Goal: Information Seeking & Learning: Learn about a topic

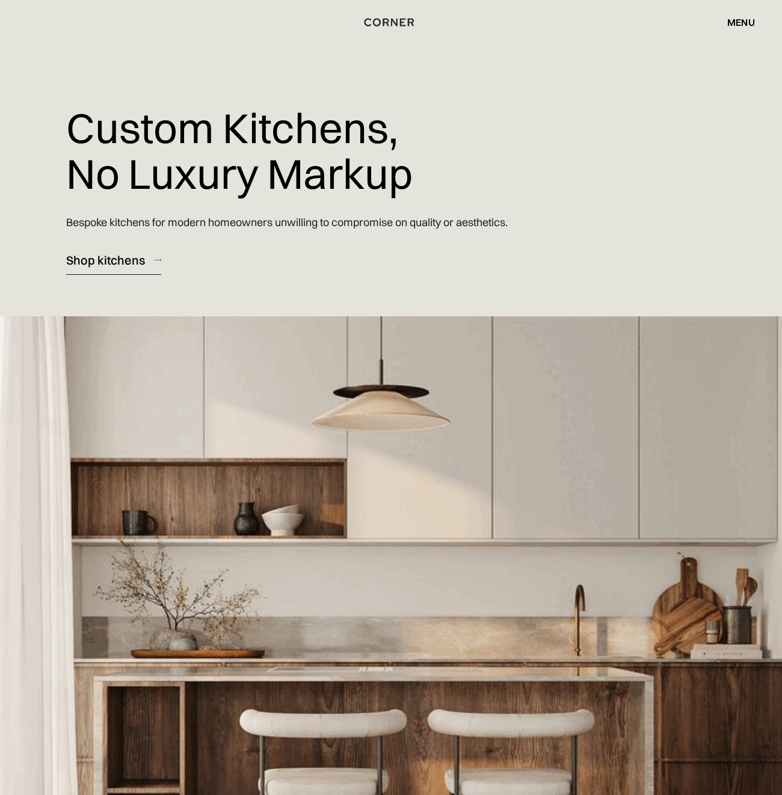
click at [118, 261] on div "Shop kitchens" at bounding box center [105, 260] width 79 height 16
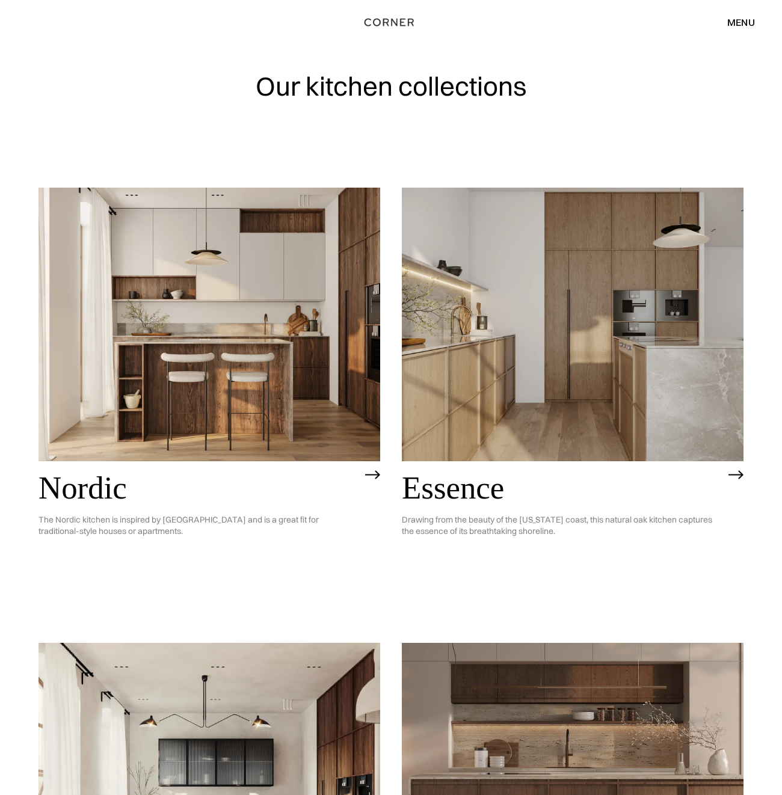
click at [743, 25] on div "menu" at bounding box center [741, 22] width 28 height 10
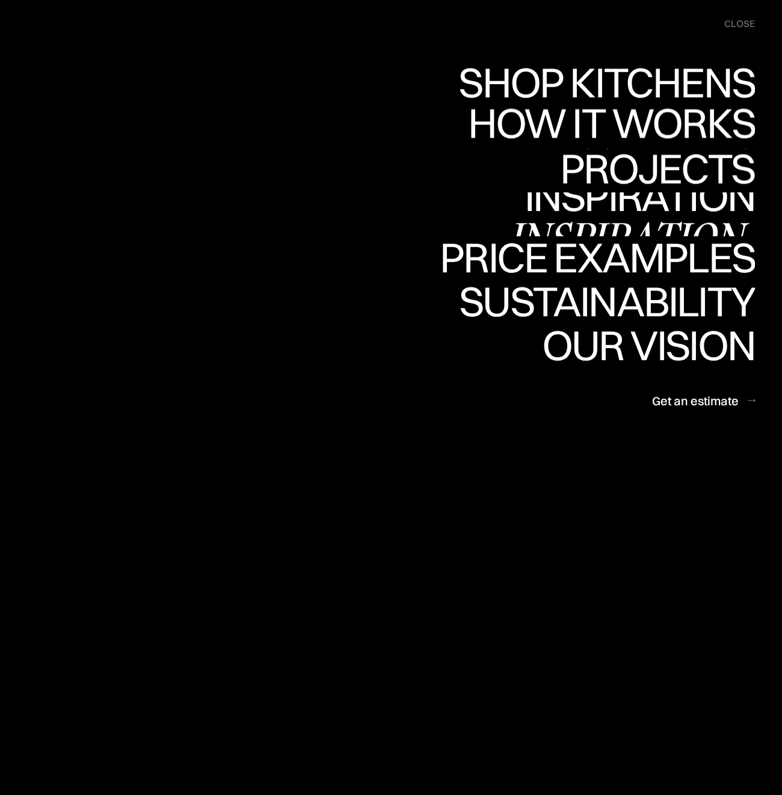
click at [624, 127] on link "How it works How it works" at bounding box center [610, 127] width 290 height 44
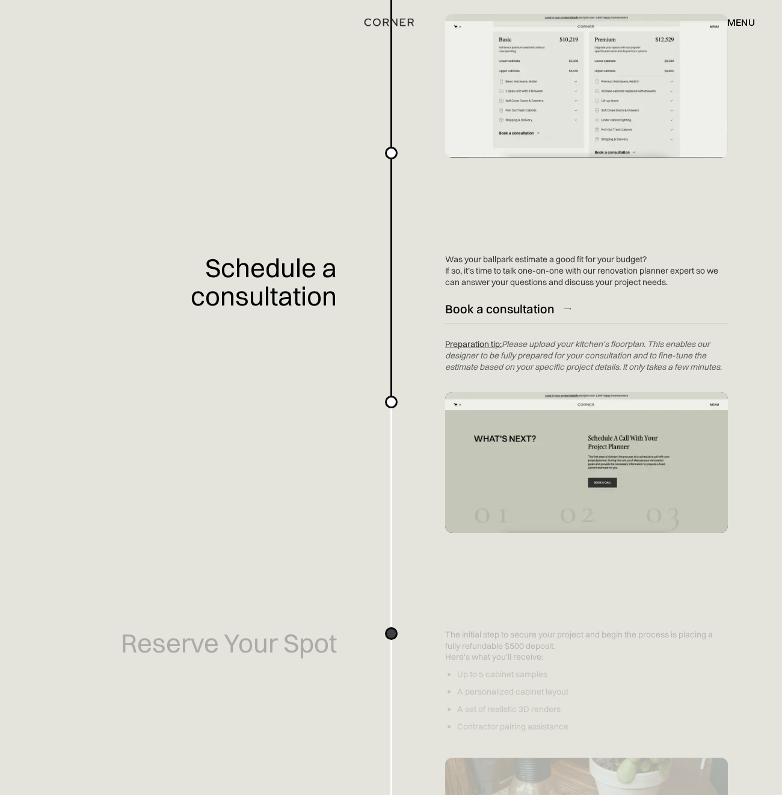
scroll to position [622, 0]
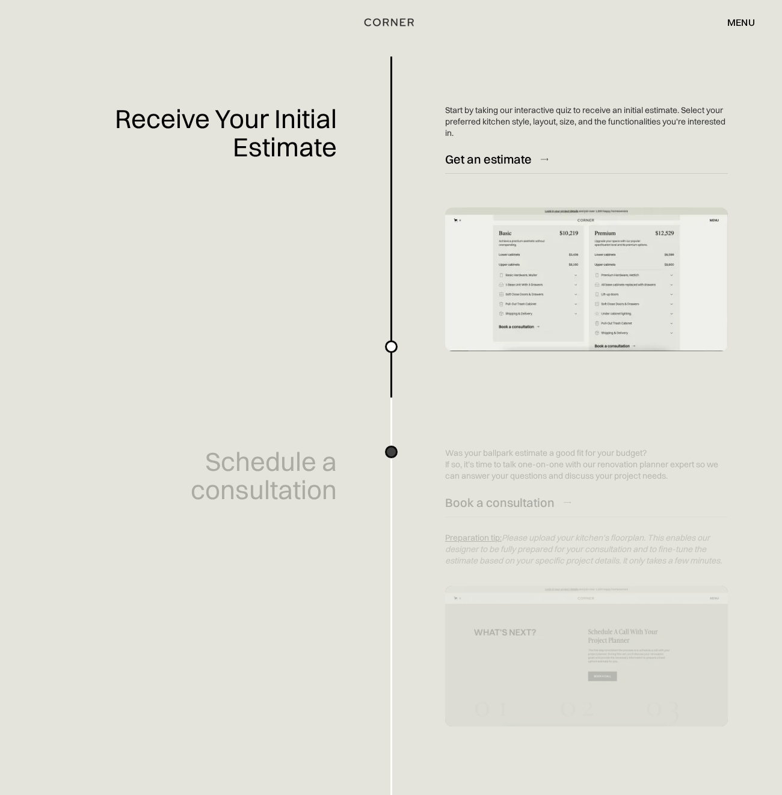
click at [736, 23] on div "menu" at bounding box center [741, 22] width 28 height 10
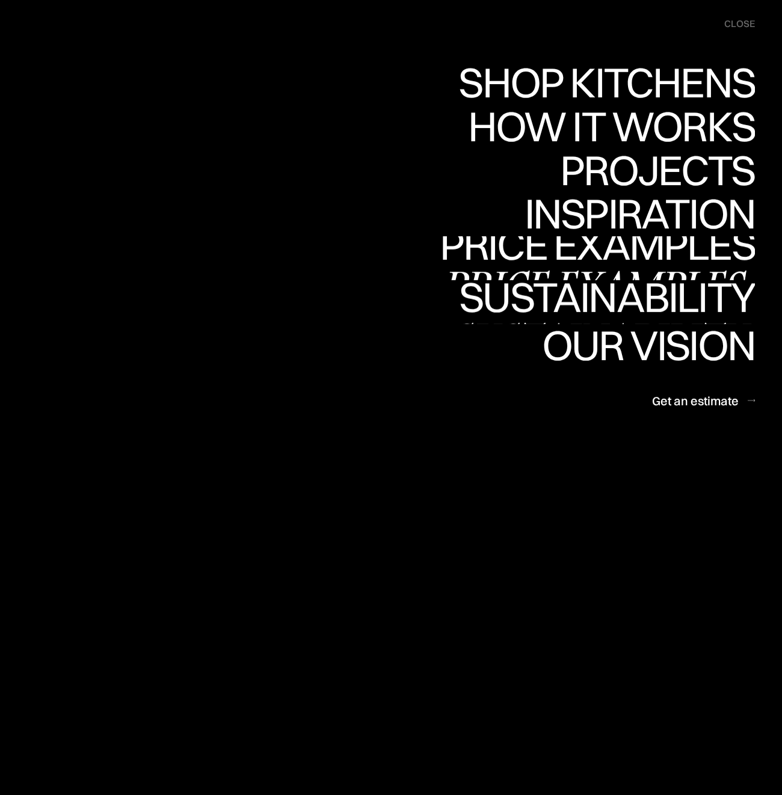
click at [615, 247] on div "Price examples" at bounding box center [596, 245] width 315 height 42
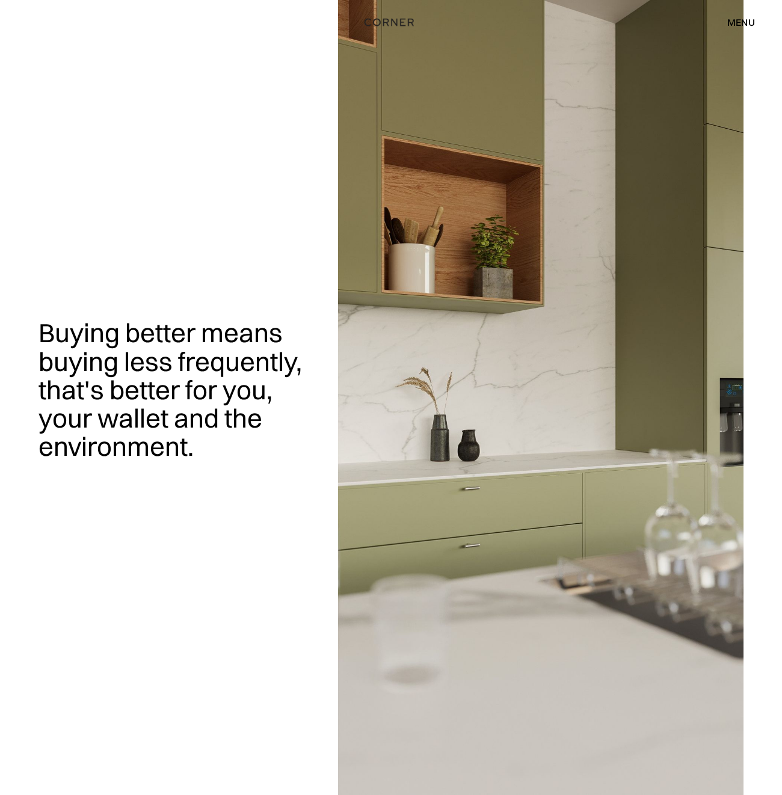
click at [733, 23] on div "menu" at bounding box center [741, 22] width 28 height 10
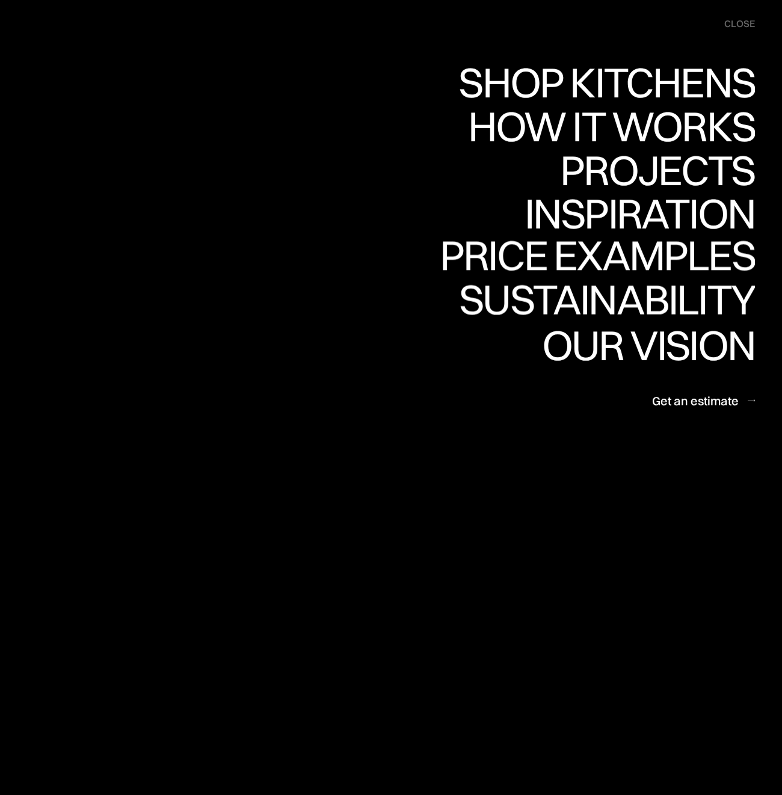
click at [471, 250] on div "Price examples" at bounding box center [596, 255] width 315 height 42
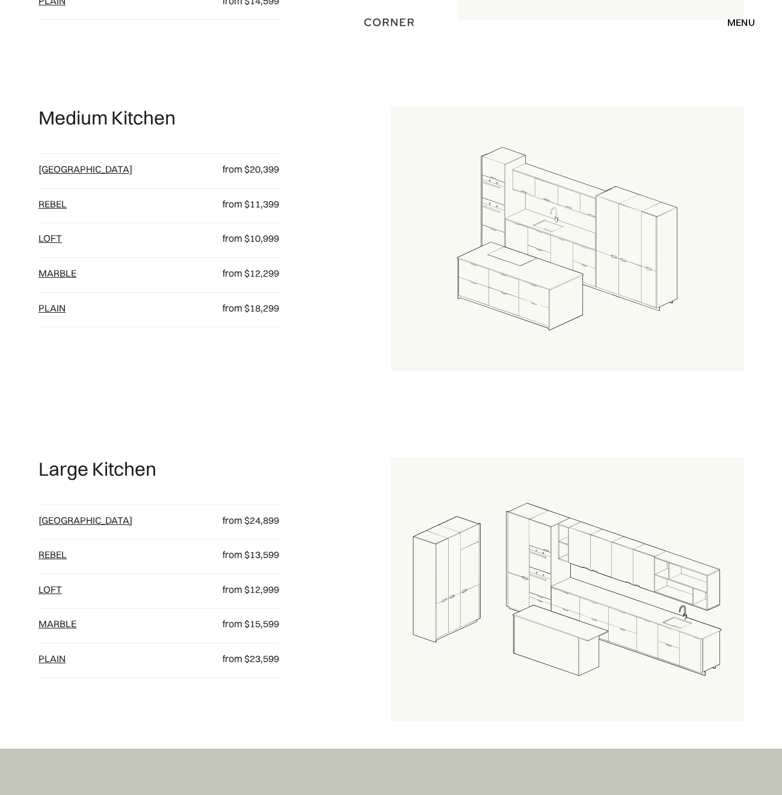
scroll to position [1222, 0]
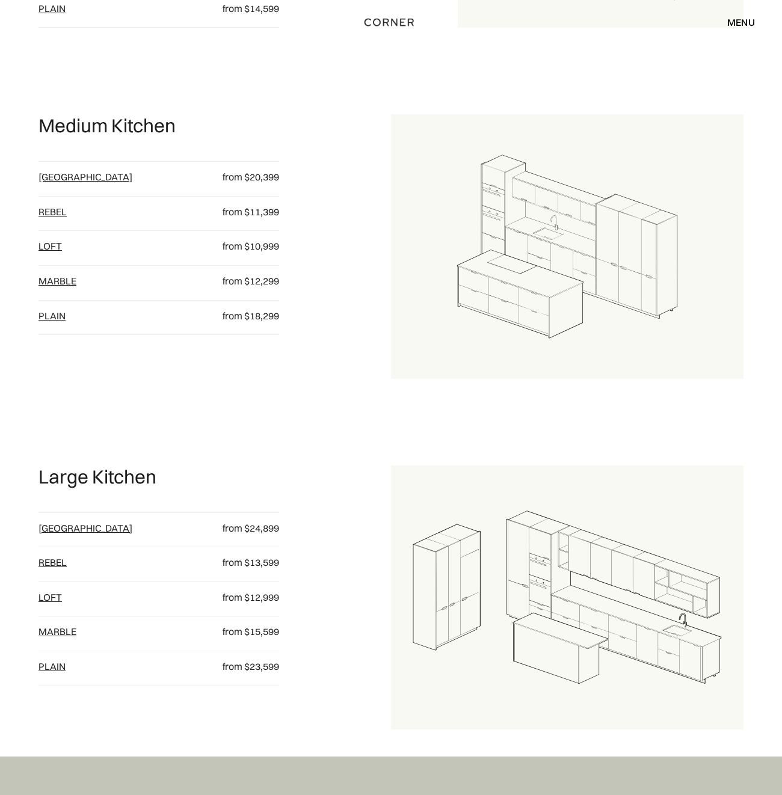
click at [60, 175] on link "Berlin" at bounding box center [85, 177] width 94 height 12
click at [46, 313] on link "plain" at bounding box center [51, 316] width 27 height 12
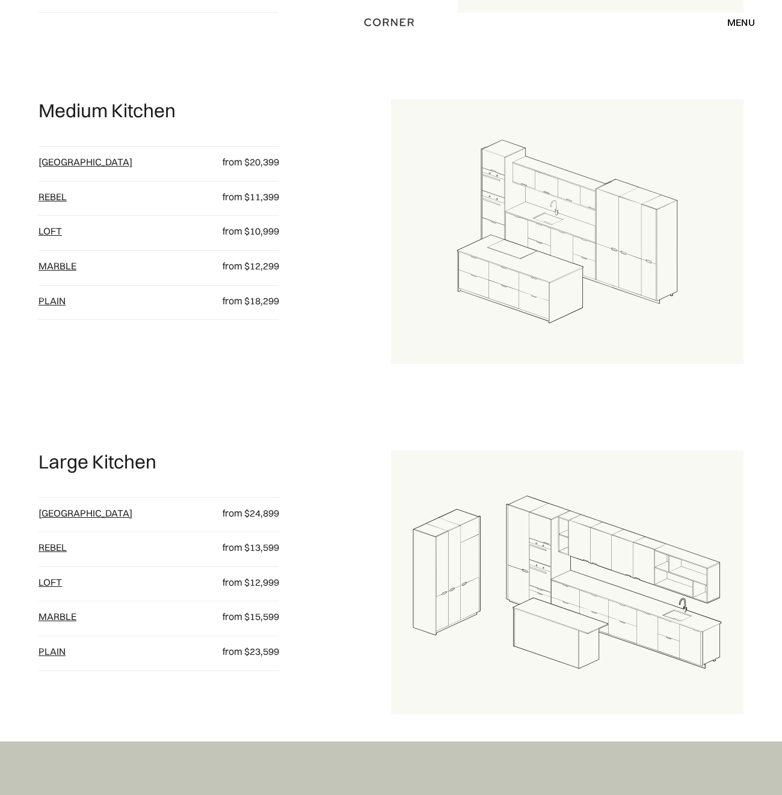
scroll to position [1244, 0]
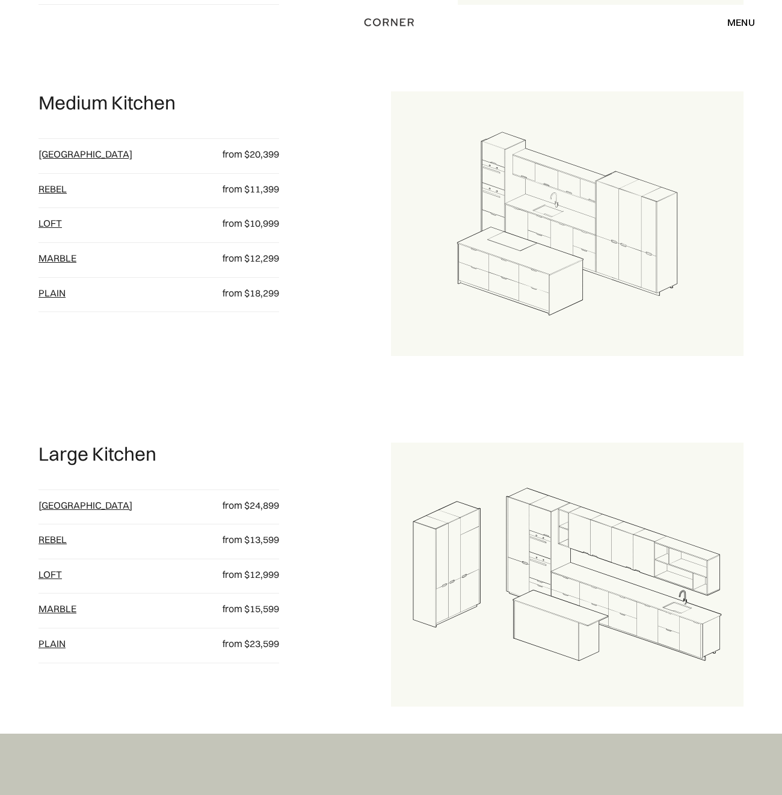
click at [53, 218] on link "loft" at bounding box center [49, 223] width 23 height 12
click at [63, 254] on link "Marble" at bounding box center [57, 258] width 38 height 12
click at [50, 288] on link "plain" at bounding box center [51, 293] width 27 height 12
click at [47, 185] on link "Rebel" at bounding box center [52, 189] width 28 height 12
click at [649, 234] on img at bounding box center [567, 223] width 352 height 264
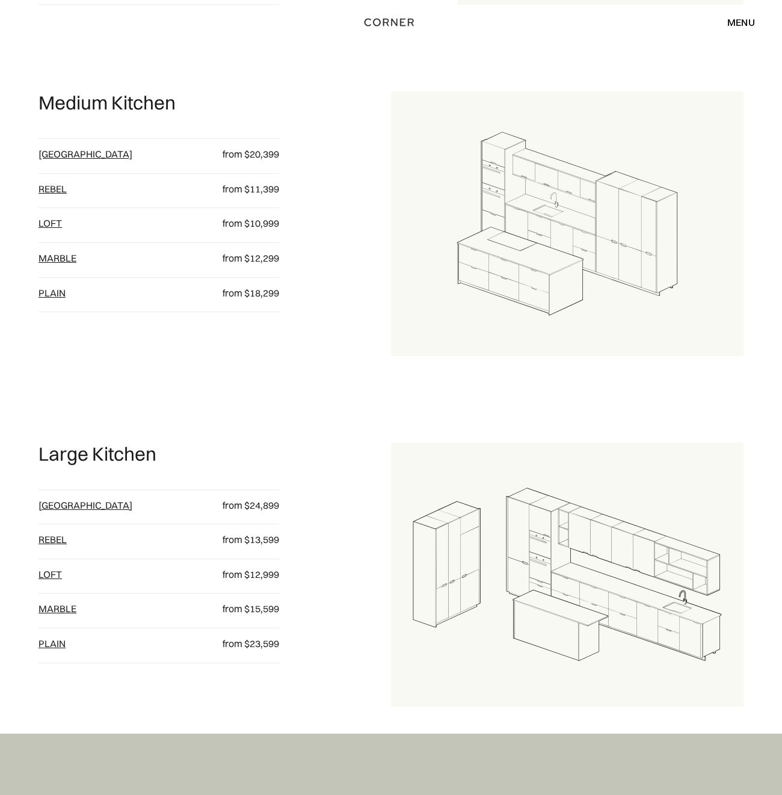
click at [53, 152] on link "Berlin" at bounding box center [85, 154] width 94 height 12
click at [53, 290] on link "plain" at bounding box center [51, 293] width 27 height 12
click at [55, 186] on link "Rebel" at bounding box center [52, 189] width 28 height 12
click at [44, 222] on link "loft" at bounding box center [49, 223] width 23 height 12
click at [60, 254] on link "Marble" at bounding box center [57, 258] width 38 height 12
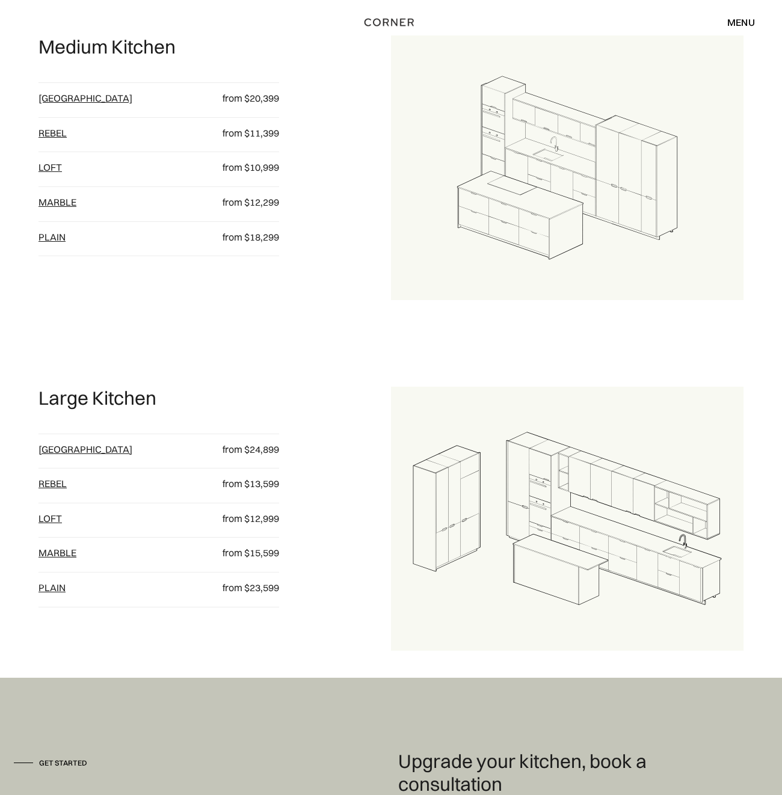
scroll to position [1592, 0]
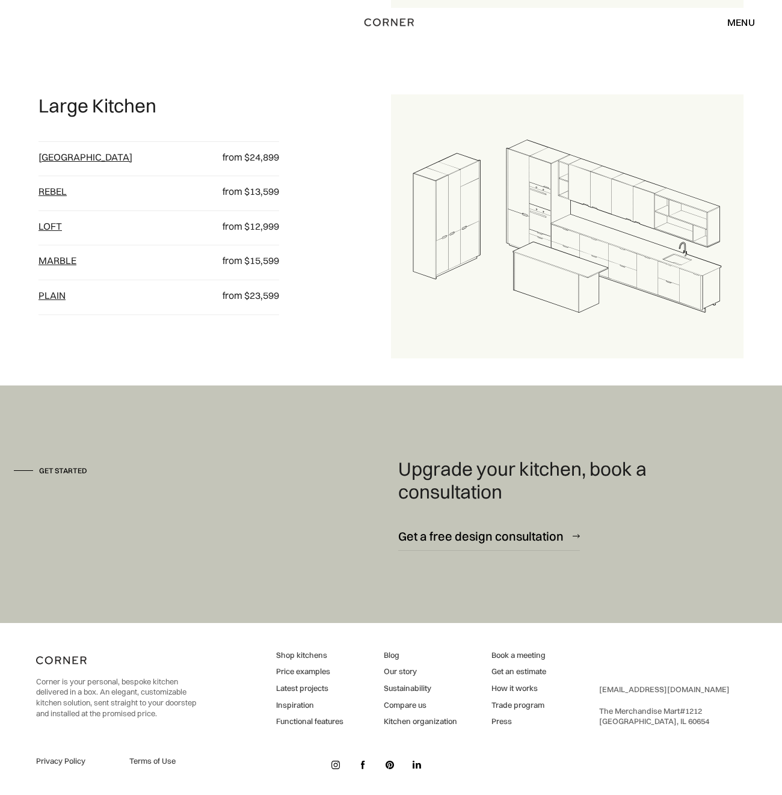
click at [334, 718] on link "Functional features" at bounding box center [309, 721] width 67 height 11
click at [51, 224] on link "loft" at bounding box center [49, 226] width 23 height 12
click at [49, 189] on link "Rebel" at bounding box center [52, 191] width 28 height 12
click at [54, 258] on link "Marble" at bounding box center [57, 260] width 38 height 12
click at [47, 289] on link "plain" at bounding box center [51, 295] width 27 height 12
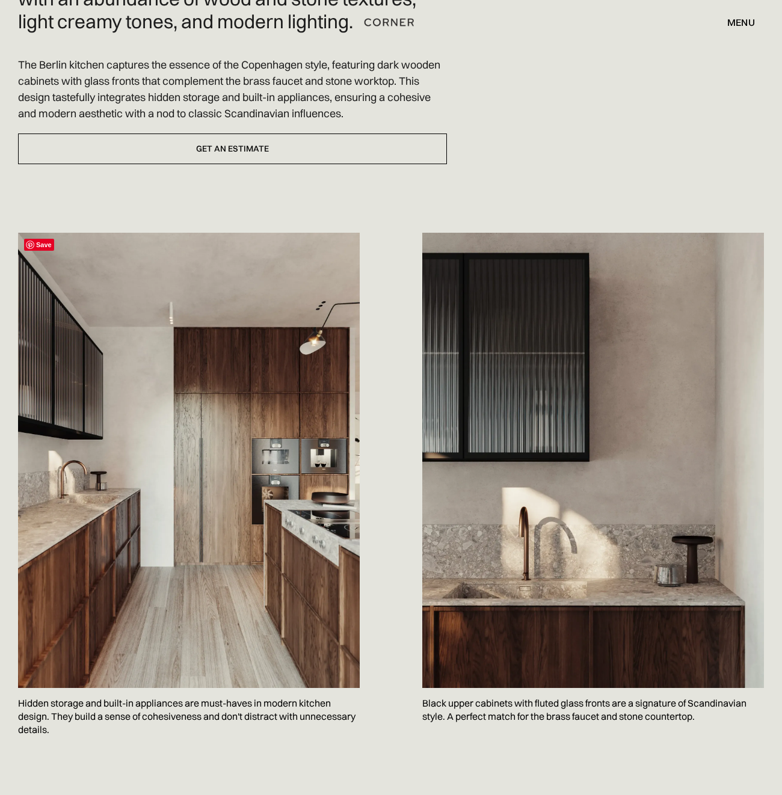
scroll to position [524, 0]
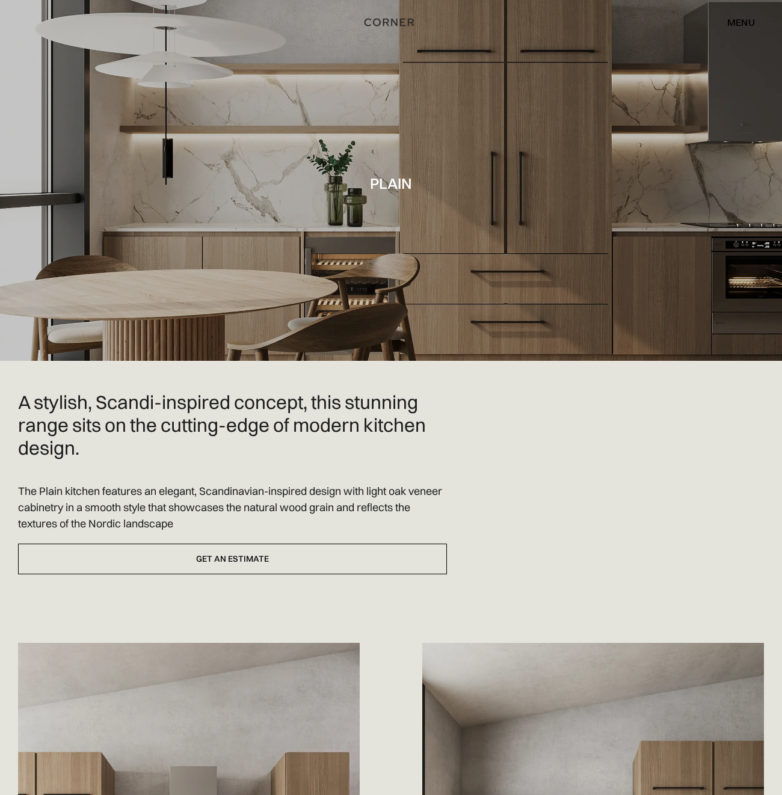
click at [734, 23] on div "menu" at bounding box center [741, 22] width 28 height 10
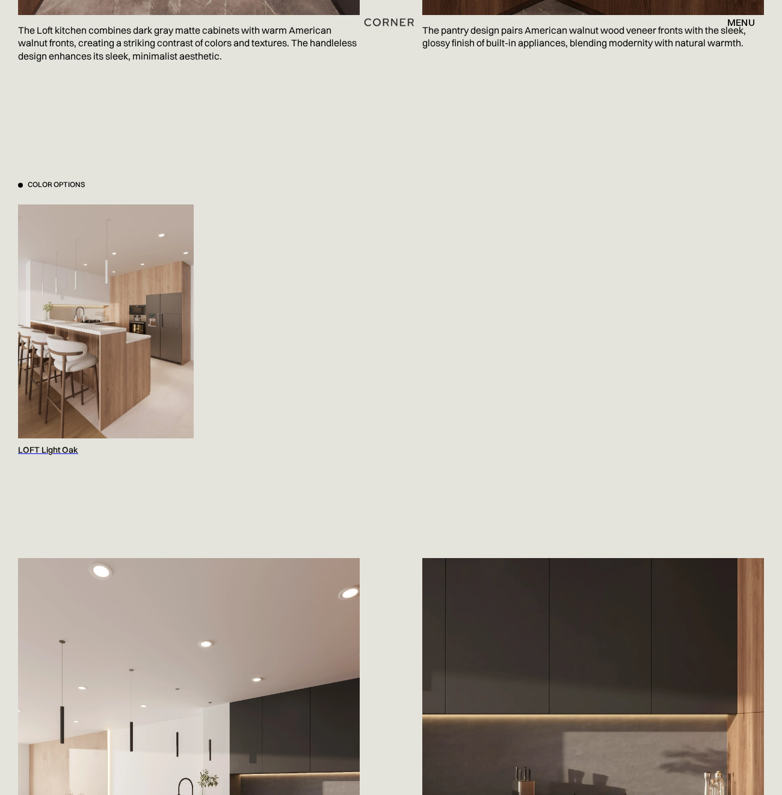
scroll to position [623, 0]
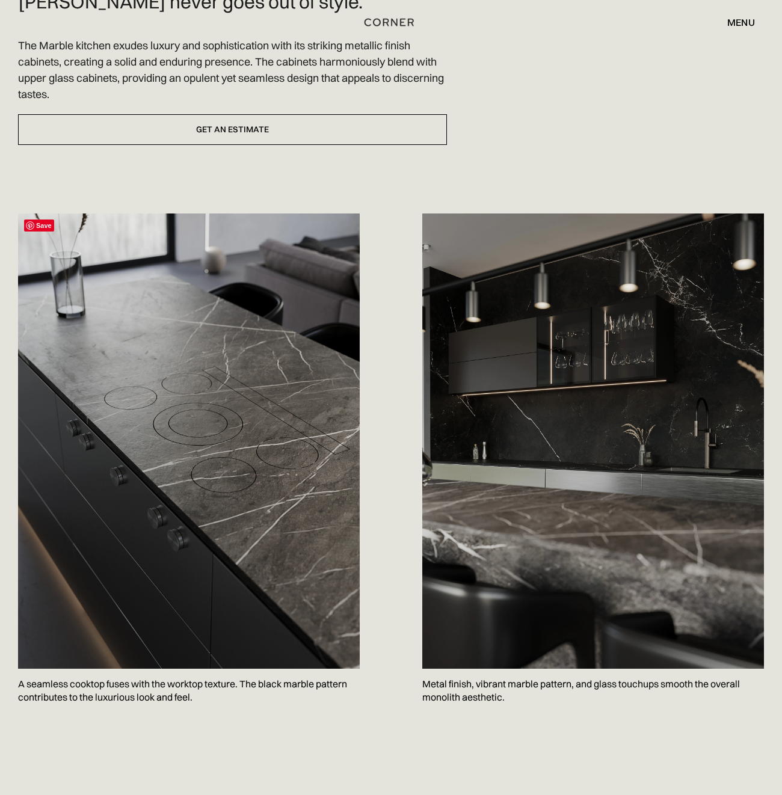
scroll to position [53, 0]
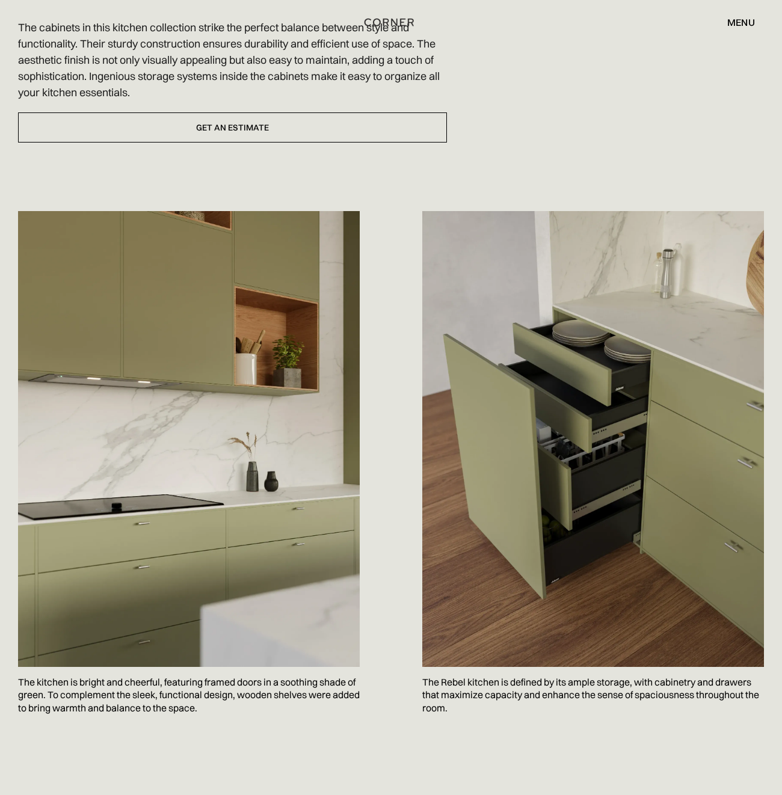
scroll to position [344, 0]
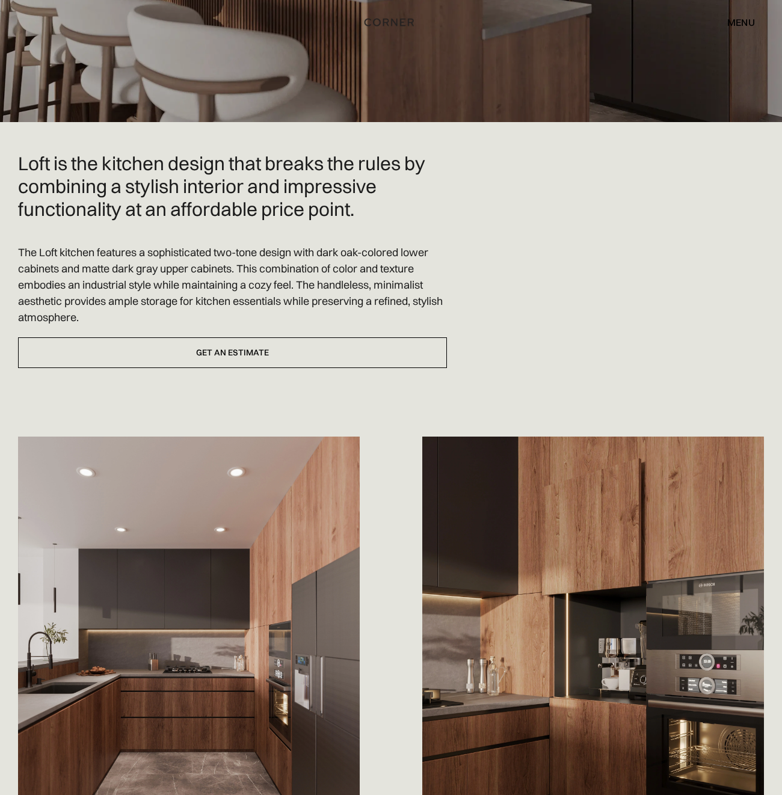
scroll to position [262, 0]
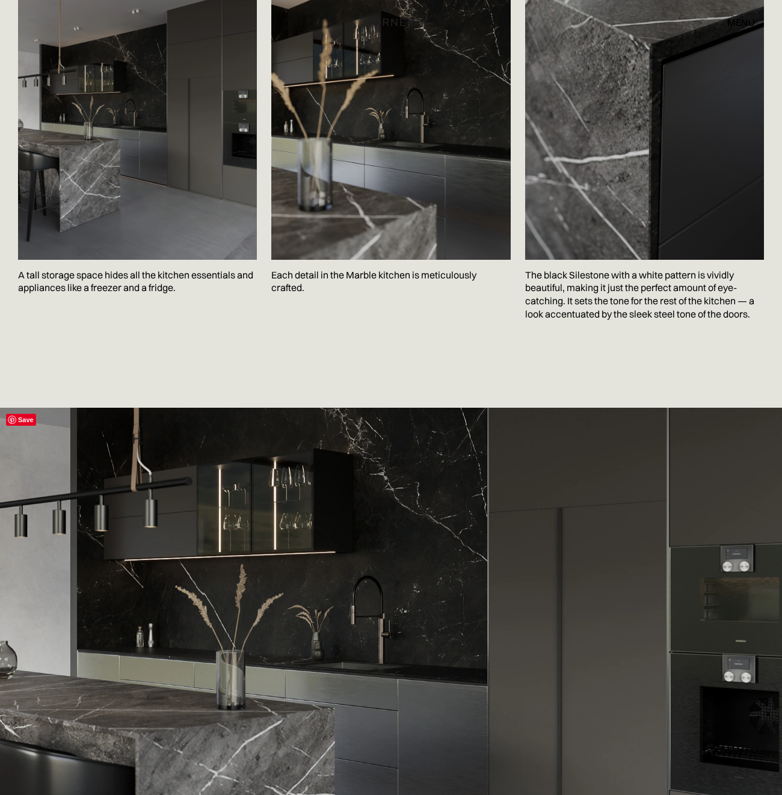
scroll to position [1993, 0]
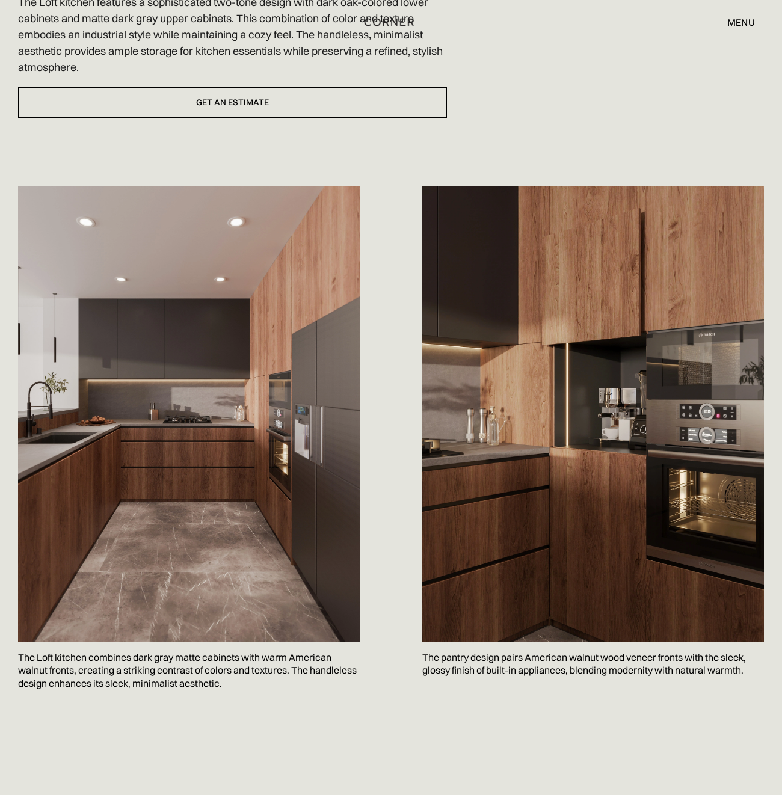
scroll to position [328, 0]
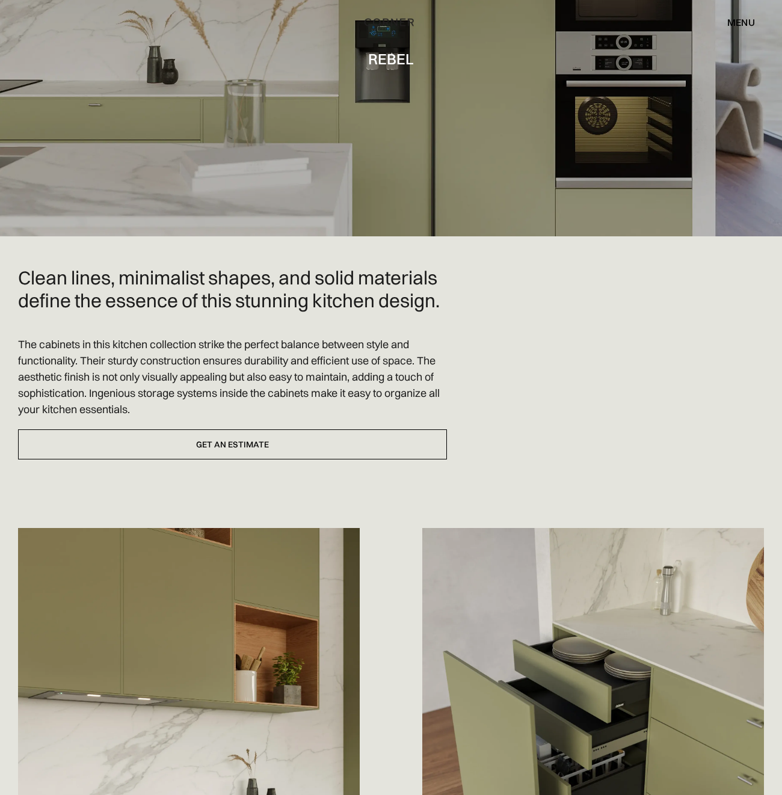
scroll to position [334, 0]
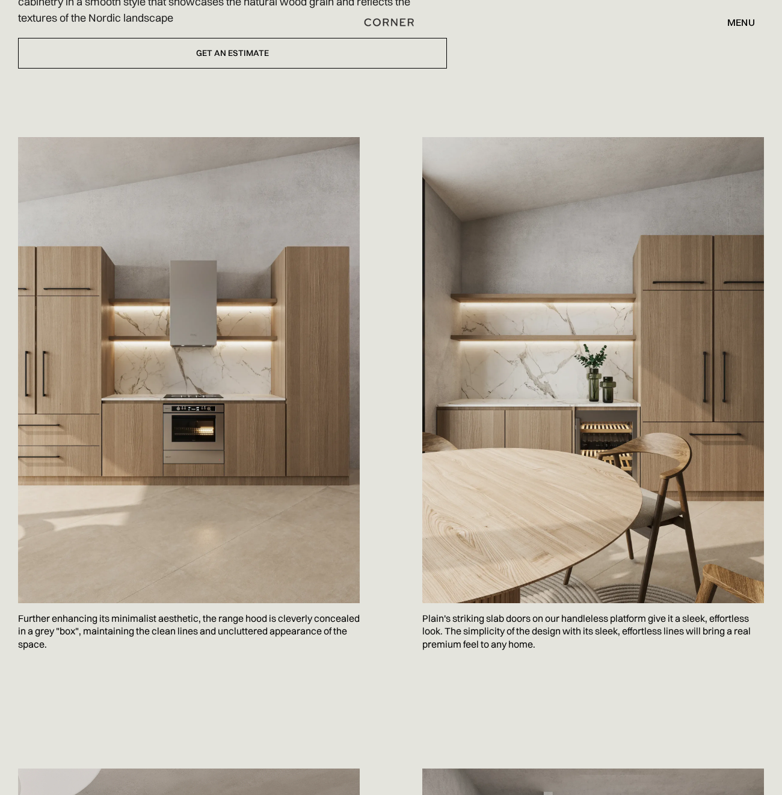
scroll to position [44, 0]
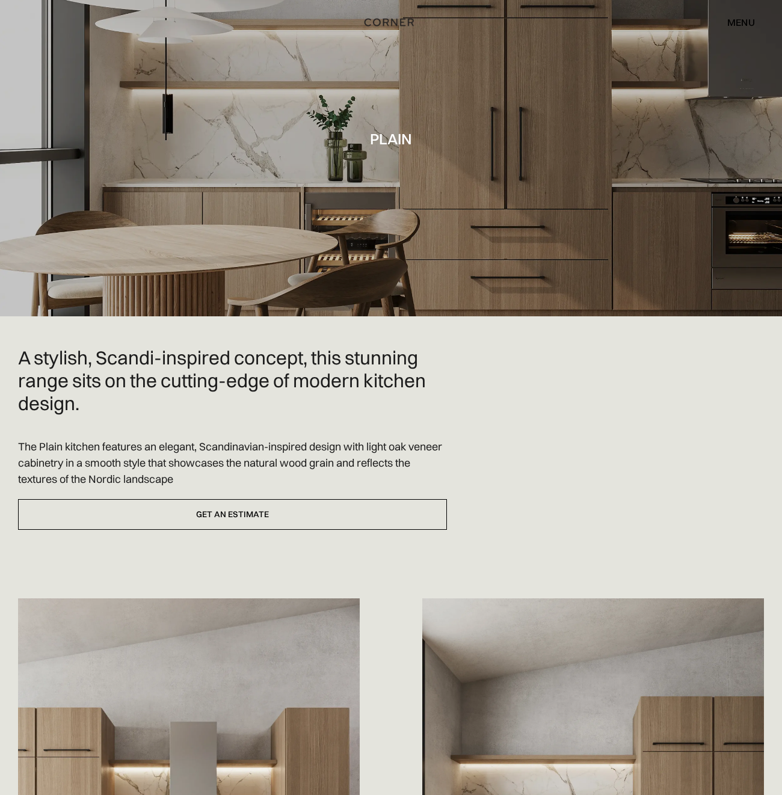
click at [748, 21] on div "menu" at bounding box center [741, 22] width 28 height 10
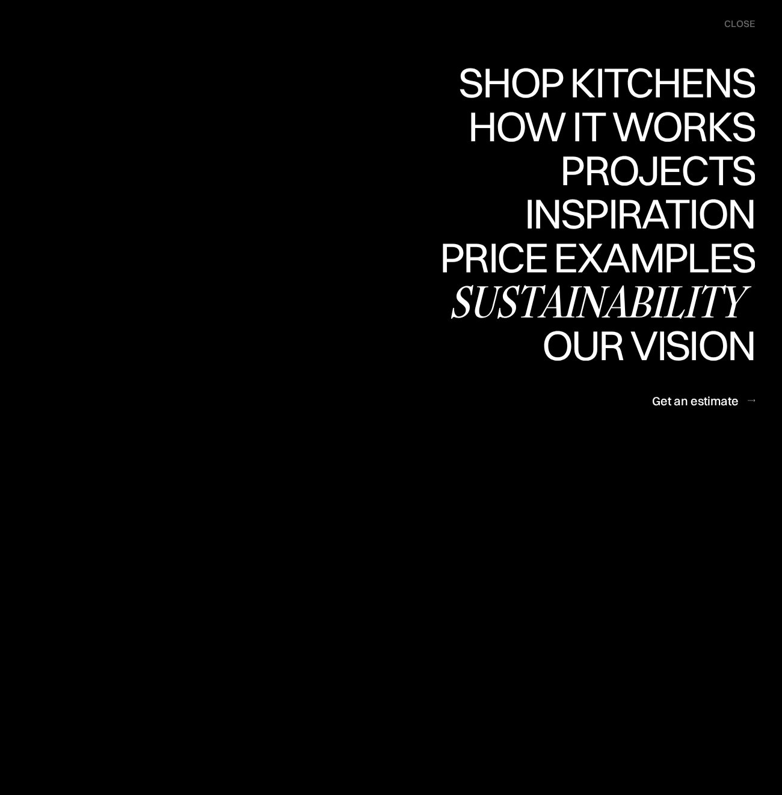
click at [625, 300] on div "Sustainability" at bounding box center [601, 301] width 306 height 42
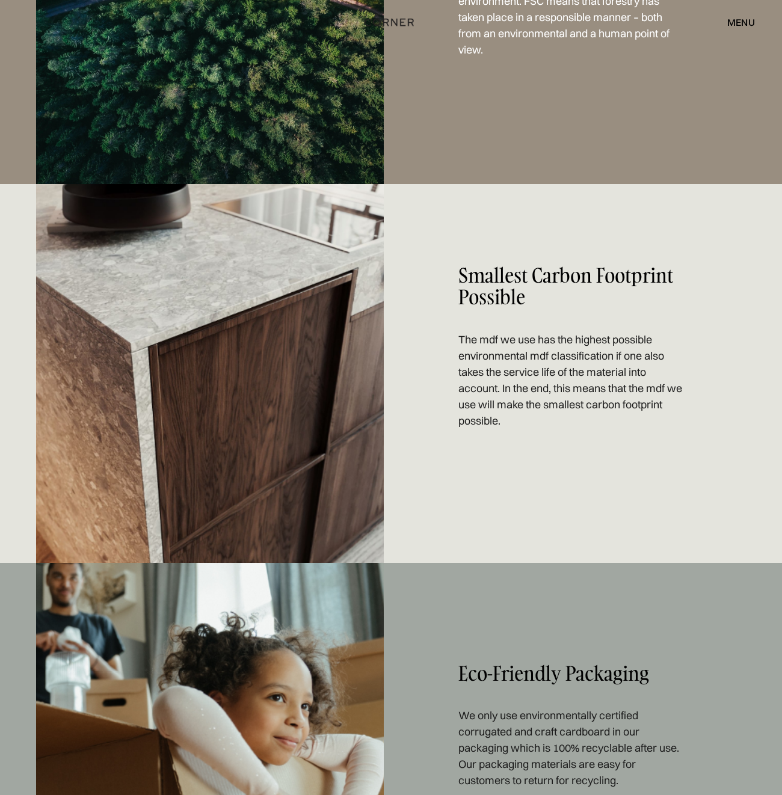
scroll to position [1066, 0]
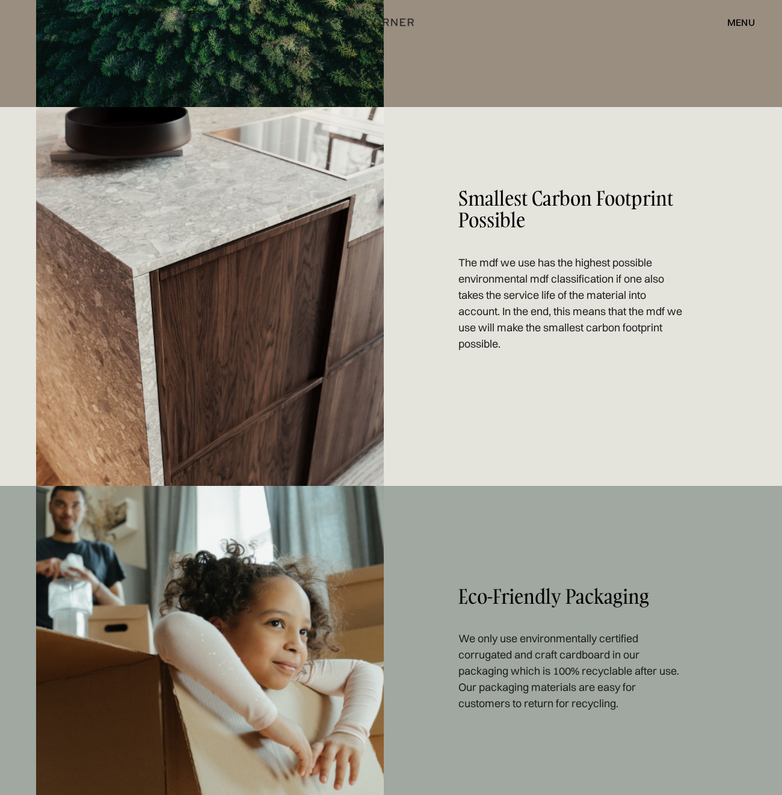
click at [744, 17] on div "menu" at bounding box center [741, 22] width 28 height 10
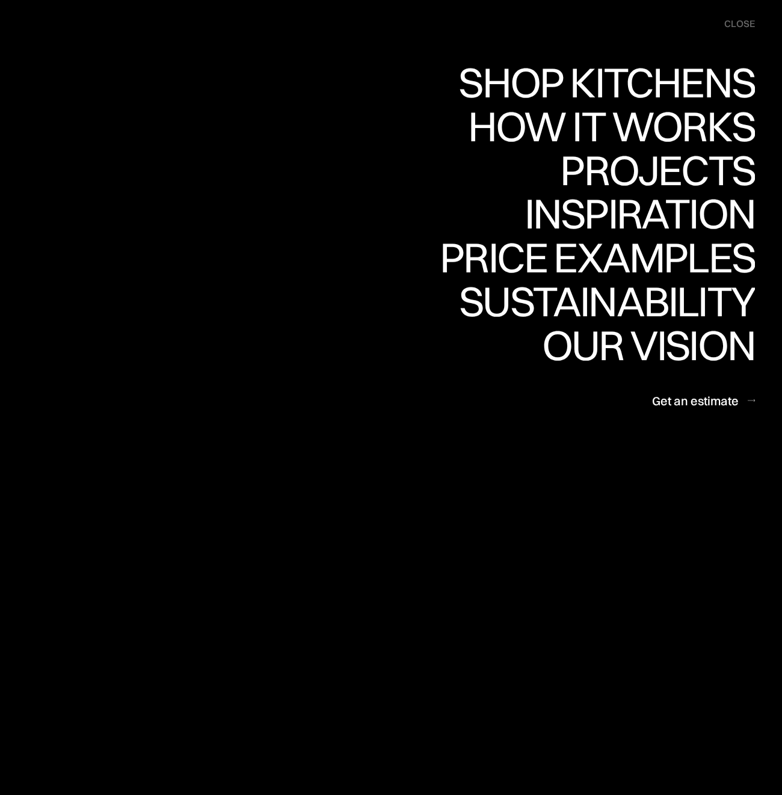
click at [744, 17] on div "menu close" at bounding box center [733, 24] width 43 height 24
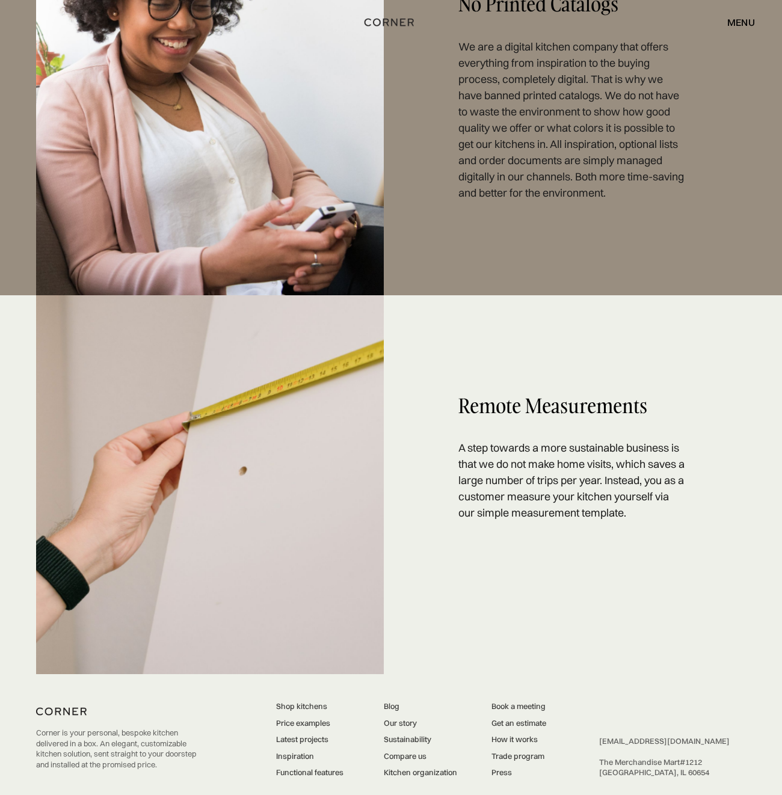
scroll to position [2314, 0]
